Goal: Task Accomplishment & Management: Complete application form

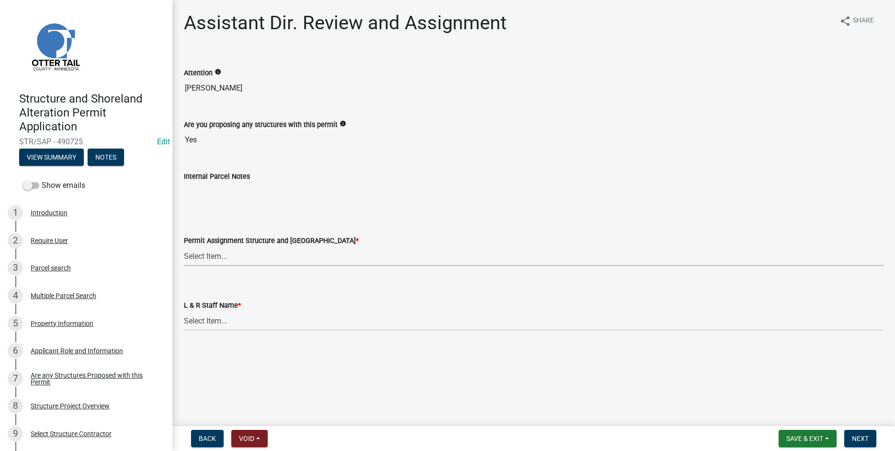
click at [184, 246] on select "Select Item... [PERSON_NAME] ([EMAIL_ADDRESS][DOMAIN_NAME]) [PERSON_NAME] ([EMA…" at bounding box center [534, 256] width 700 height 20
click option "[PERSON_NAME] ([EMAIL_ADDRESS][DOMAIN_NAME])" at bounding box center [0, 0] width 0 height 0
select select "6b95c9b4-5b94-4d6a-a2c9-ae9db59a969e"
click at [184, 311] on select "Select Item... [PERSON_NAME] [PERSON_NAME] [PERSON_NAME] [PERSON_NAME] [PERSON_…" at bounding box center [534, 321] width 700 height 20
click option "[PERSON_NAME]" at bounding box center [0, 0] width 0 height 0
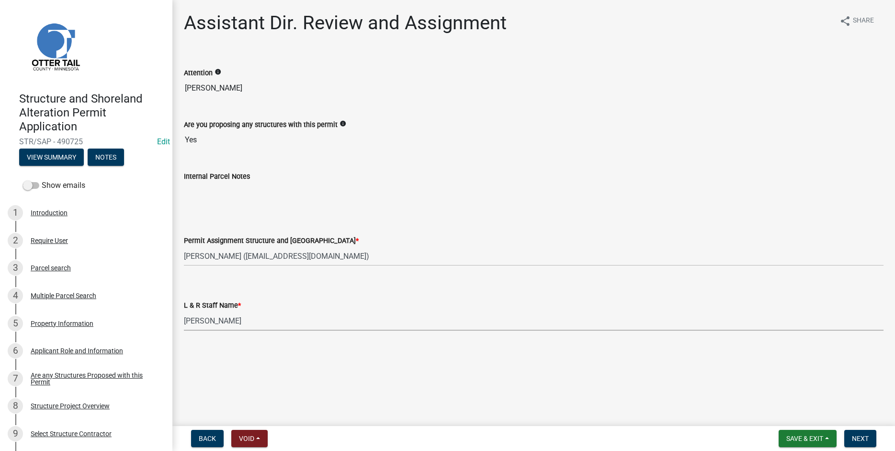
select select "b4c12476-3918-4c31-b34d-126d47b866fd"
click at [863, 438] on span "Next" at bounding box center [860, 438] width 17 height 8
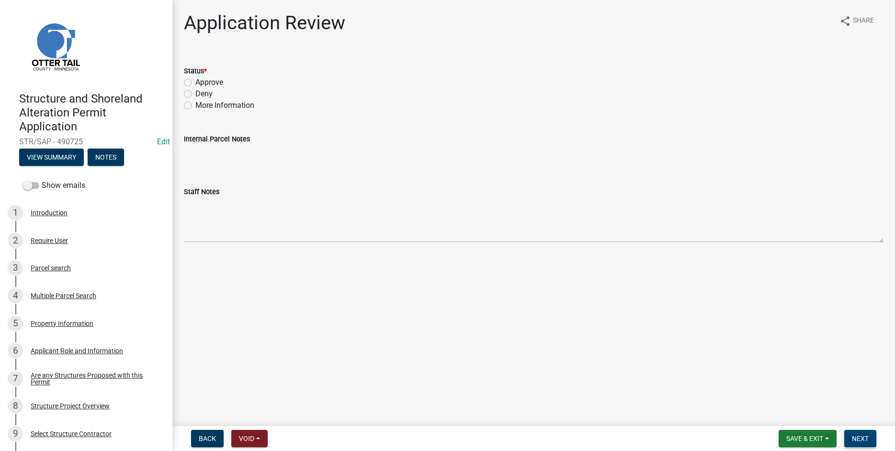
click at [853, 440] on span "Next" at bounding box center [860, 438] width 17 height 8
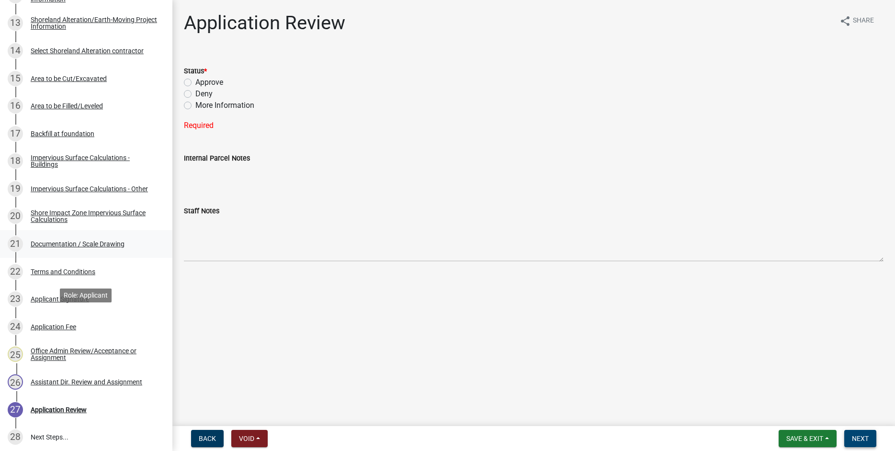
scroll to position [537, 0]
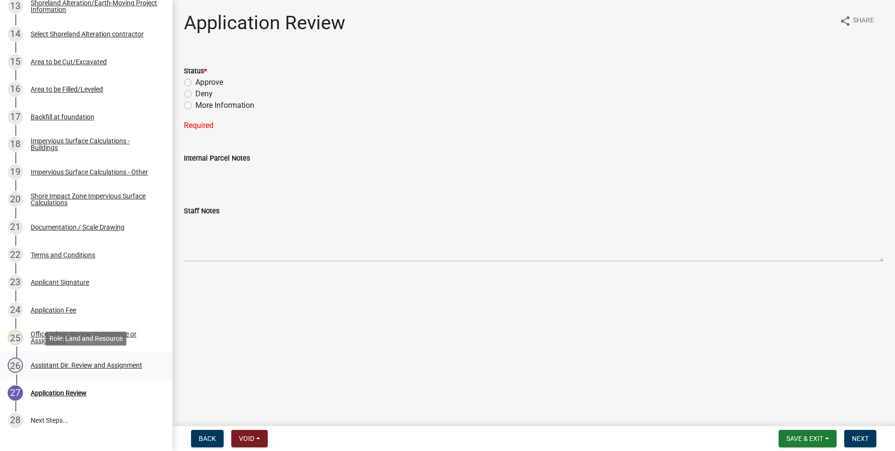
click at [78, 364] on div "Assistant Dir. Review and Assignment" at bounding box center [87, 365] width 112 height 7
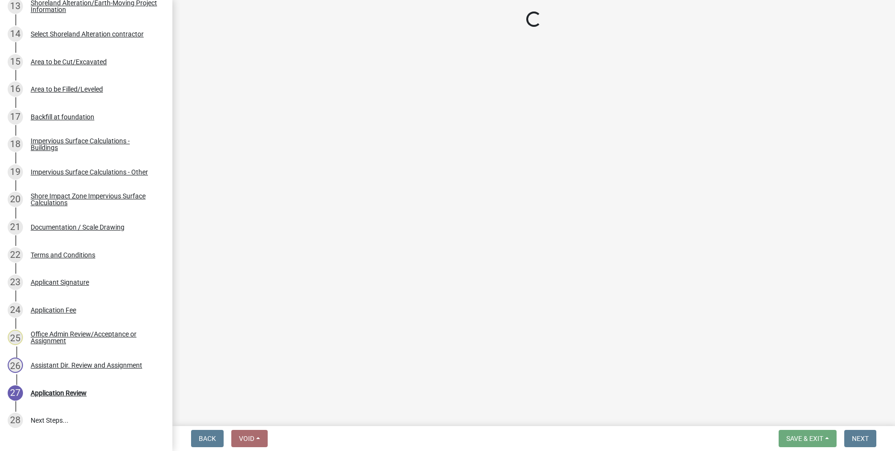
select select "6b95c9b4-5b94-4d6a-a2c9-ae9db59a969e"
select select "b4c12476-3918-4c31-b34d-126d47b866fd"
